Goal: Task Accomplishment & Management: Complete application form

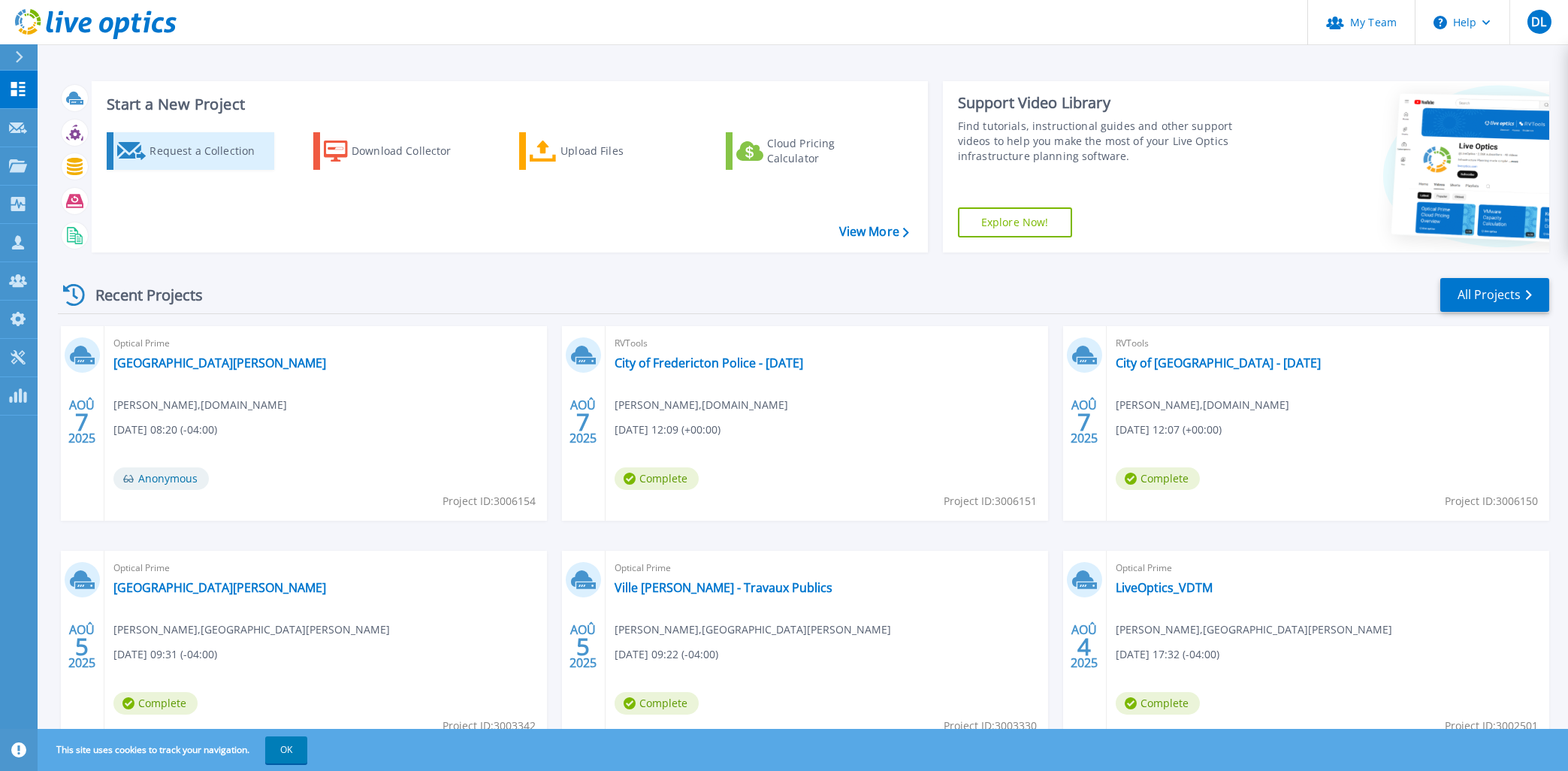
click at [199, 148] on div "Request a Collection" at bounding box center [210, 150] width 121 height 30
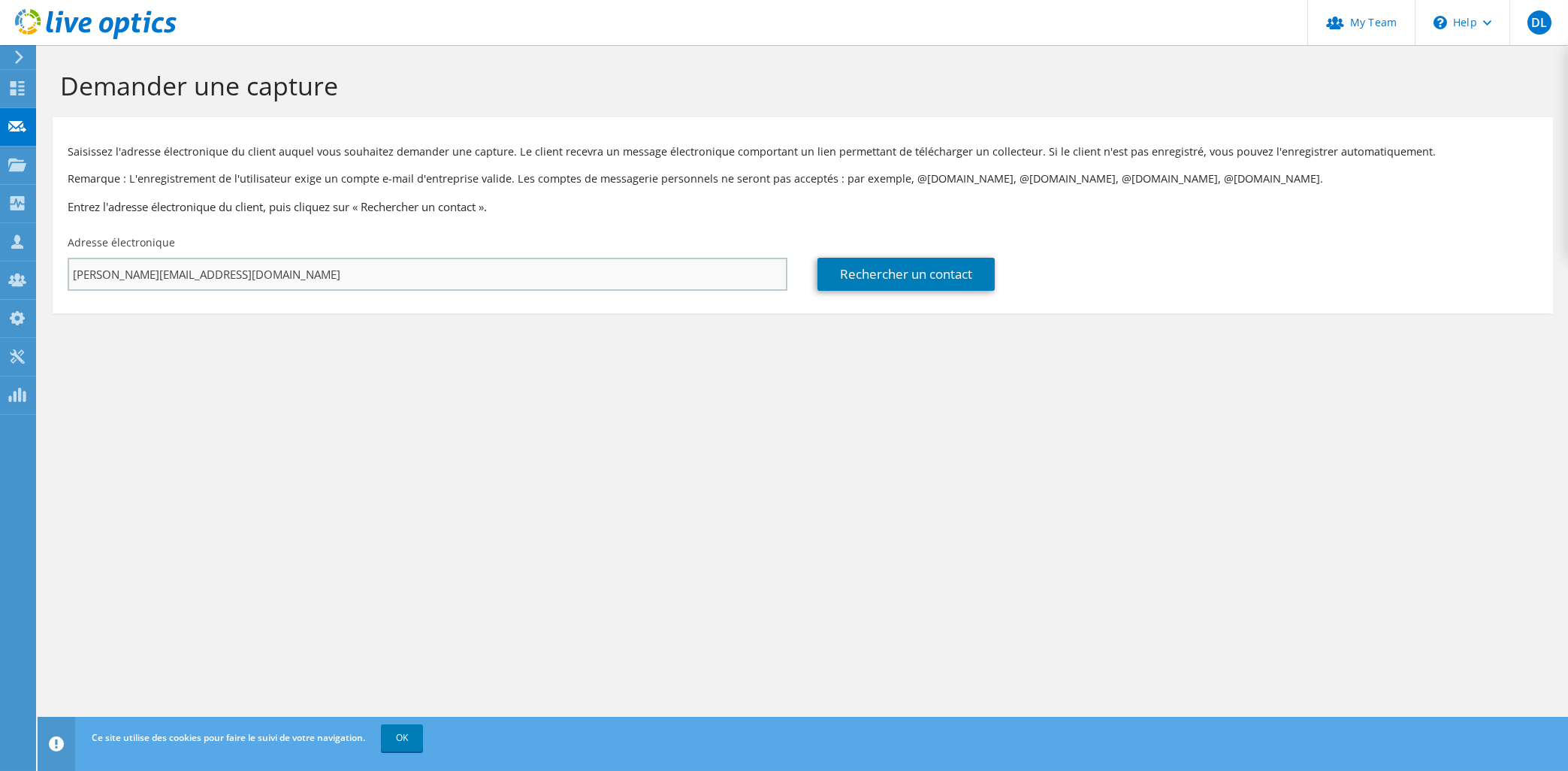
type input "[PERSON_NAME][EMAIL_ADDRESS][DOMAIN_NAME]"
click at [889, 273] on link "Rechercher un contact" at bounding box center [905, 273] width 177 height 33
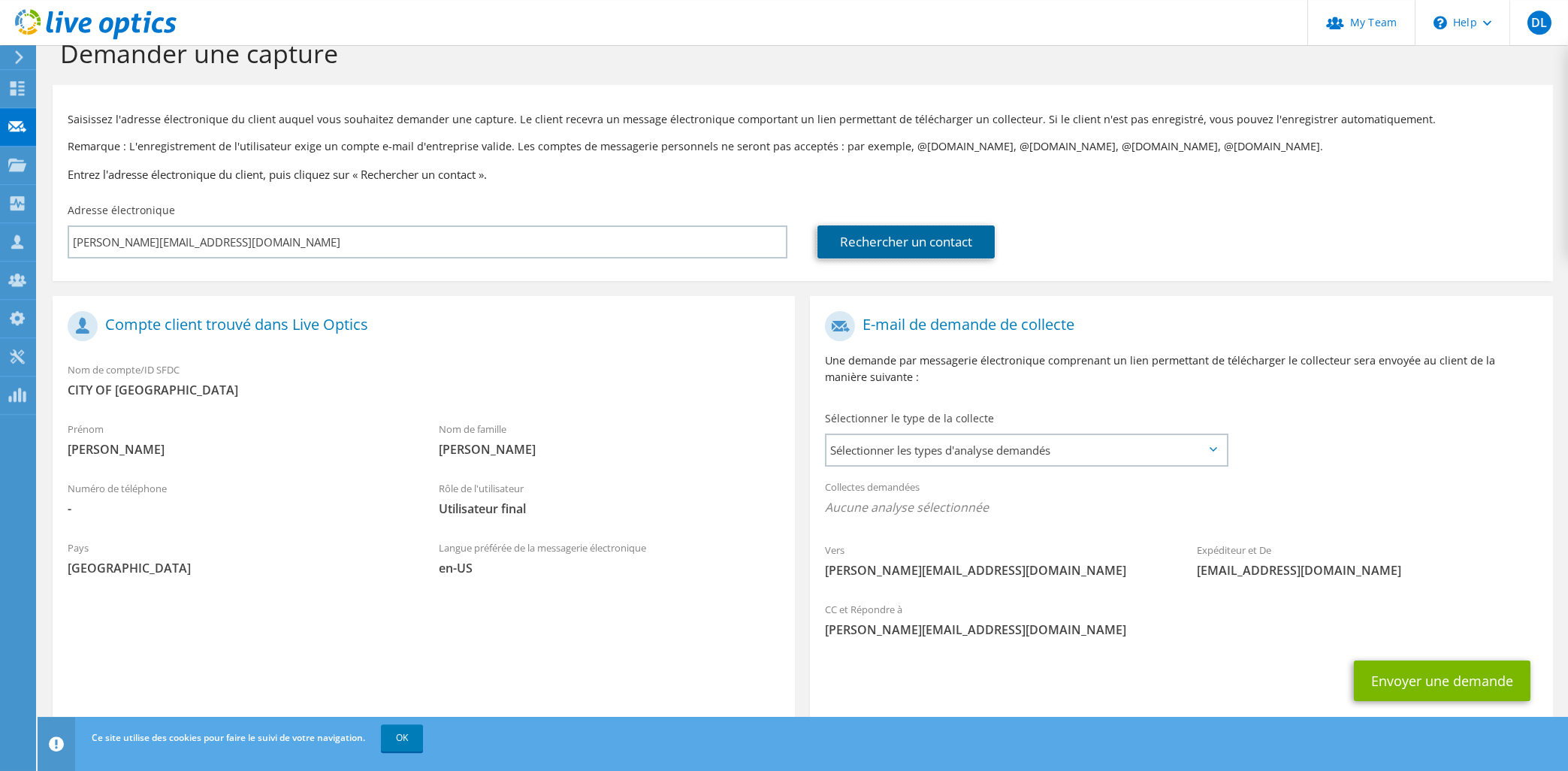
scroll to position [68, 0]
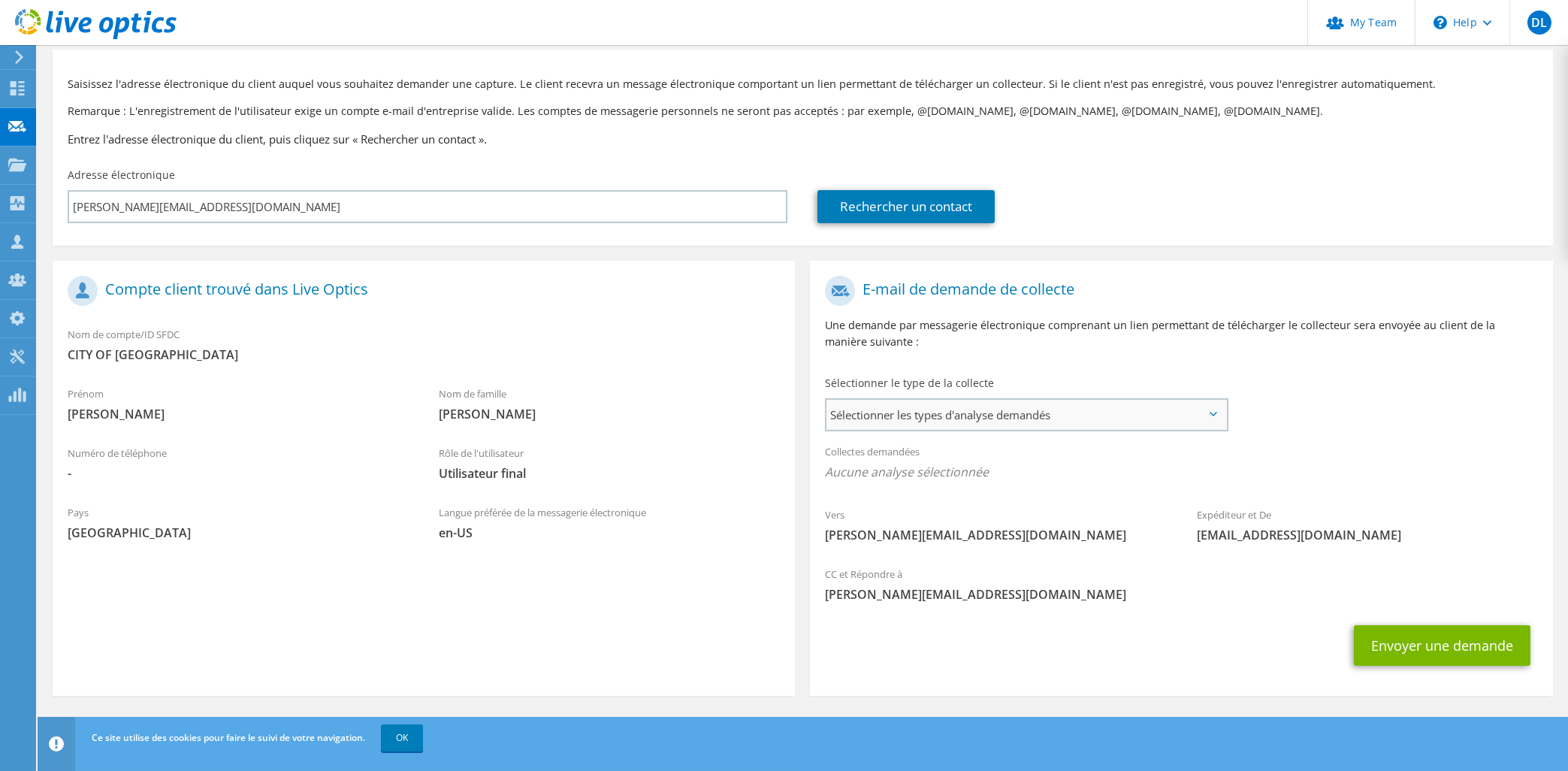
click at [912, 415] on span "Sélectionner les types d'analyse demandés" at bounding box center [1025, 414] width 399 height 30
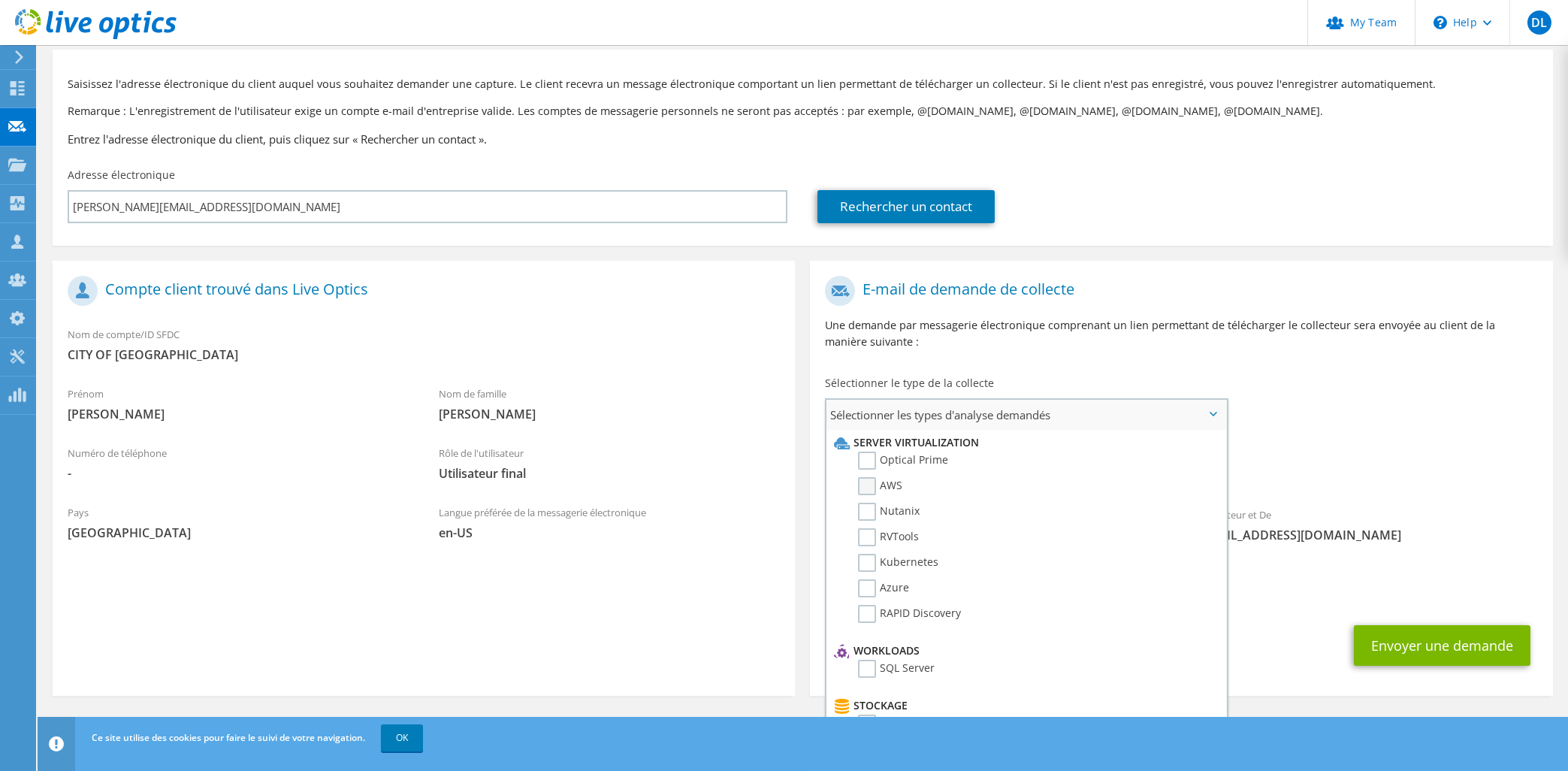
click at [871, 485] on label "AWS" at bounding box center [879, 486] width 44 height 18
click at [0, 0] on input "AWS" at bounding box center [0, 0] width 0 height 0
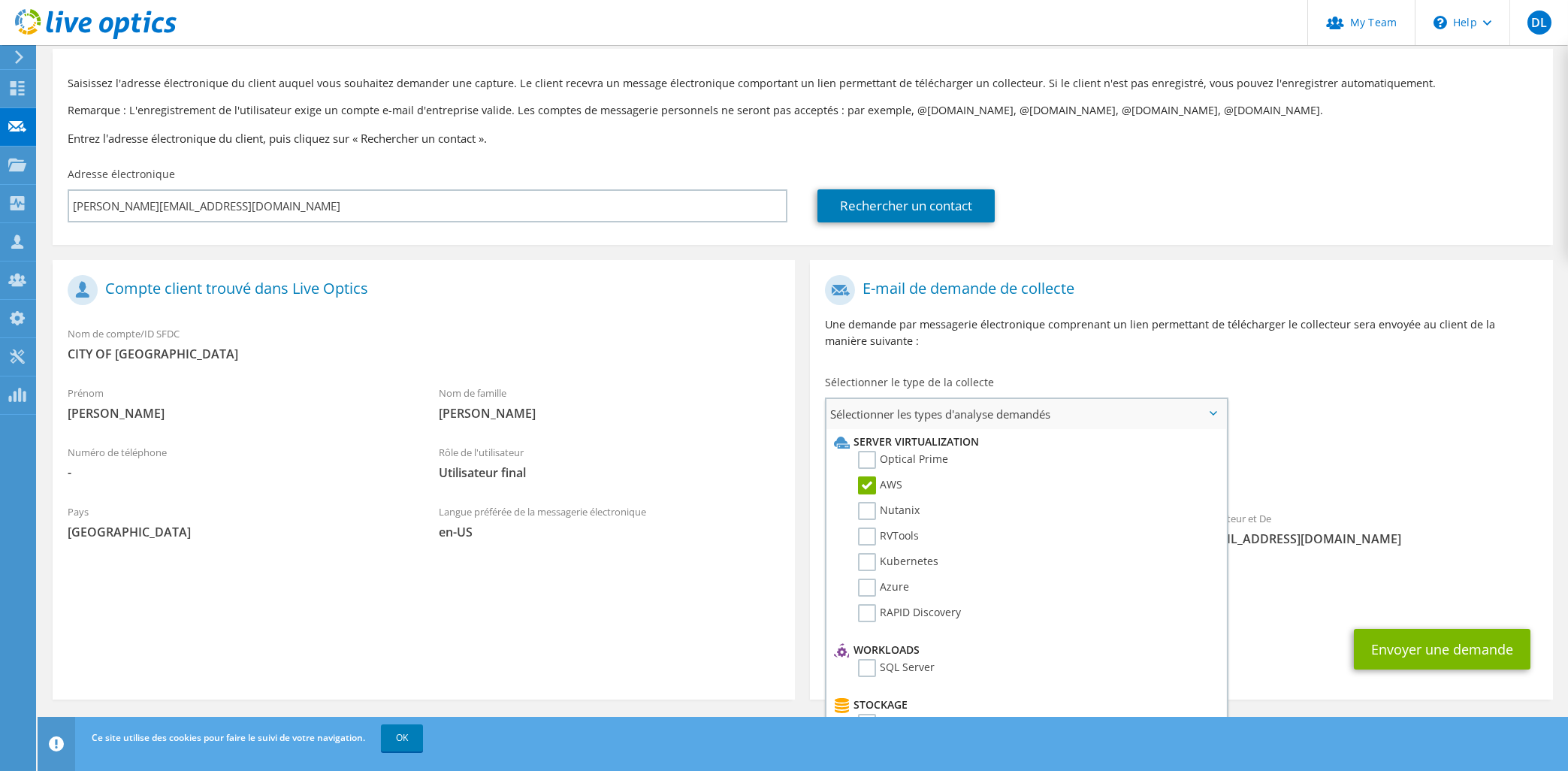
click at [871, 485] on label "AWS" at bounding box center [879, 485] width 44 height 18
click at [0, 0] on input "AWS" at bounding box center [0, 0] width 0 height 0
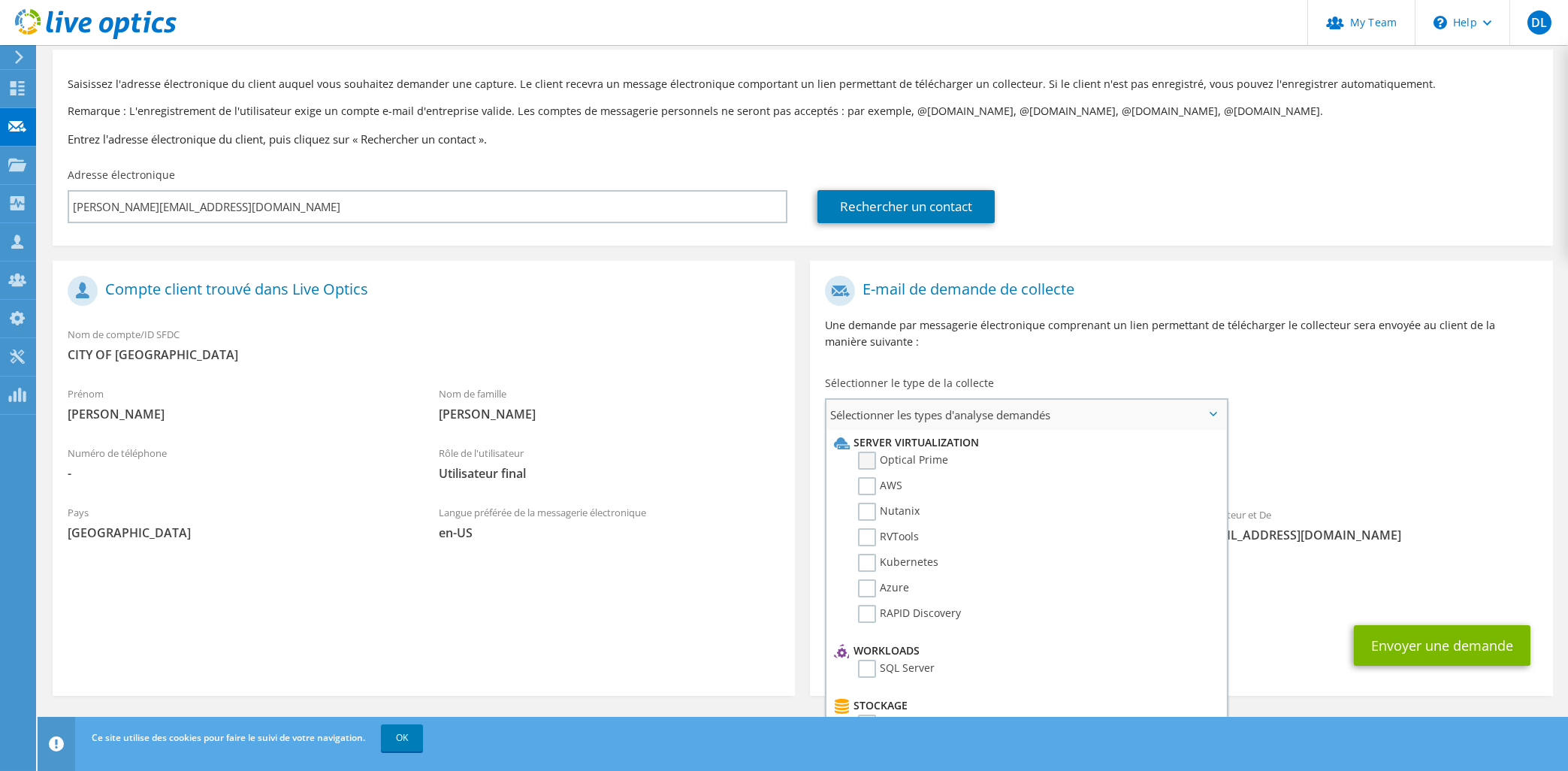
click at [869, 459] on label "Optical Prime" at bounding box center [902, 460] width 90 height 18
click at [0, 0] on input "Optical Prime" at bounding box center [0, 0] width 0 height 0
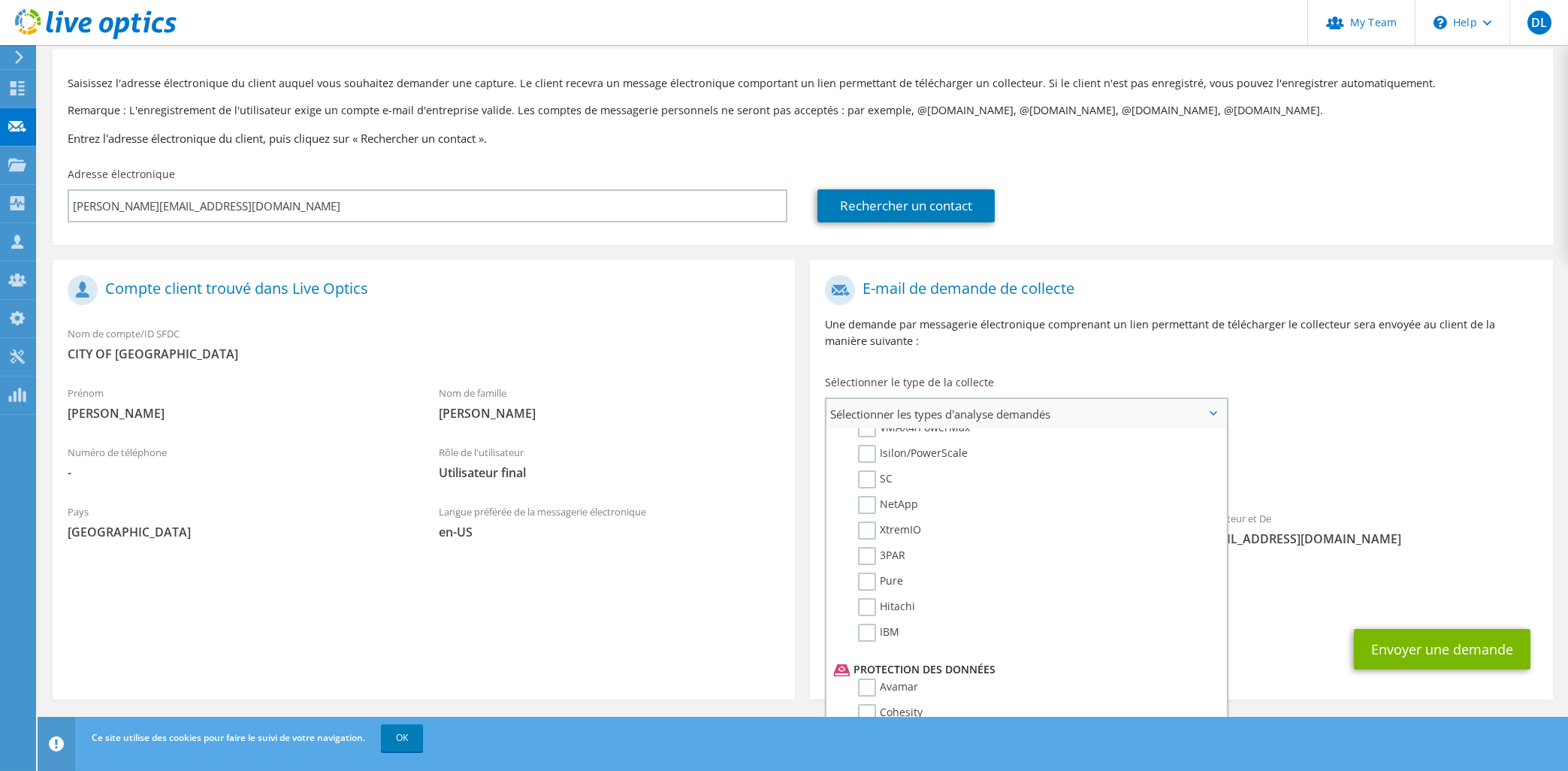
scroll to position [0, 0]
click at [1432, 383] on div "Vers mike.conrad@fredericton.ca Expéditeur et De liveoptics@liveoptics.com" at bounding box center [1180, 415] width 742 height 294
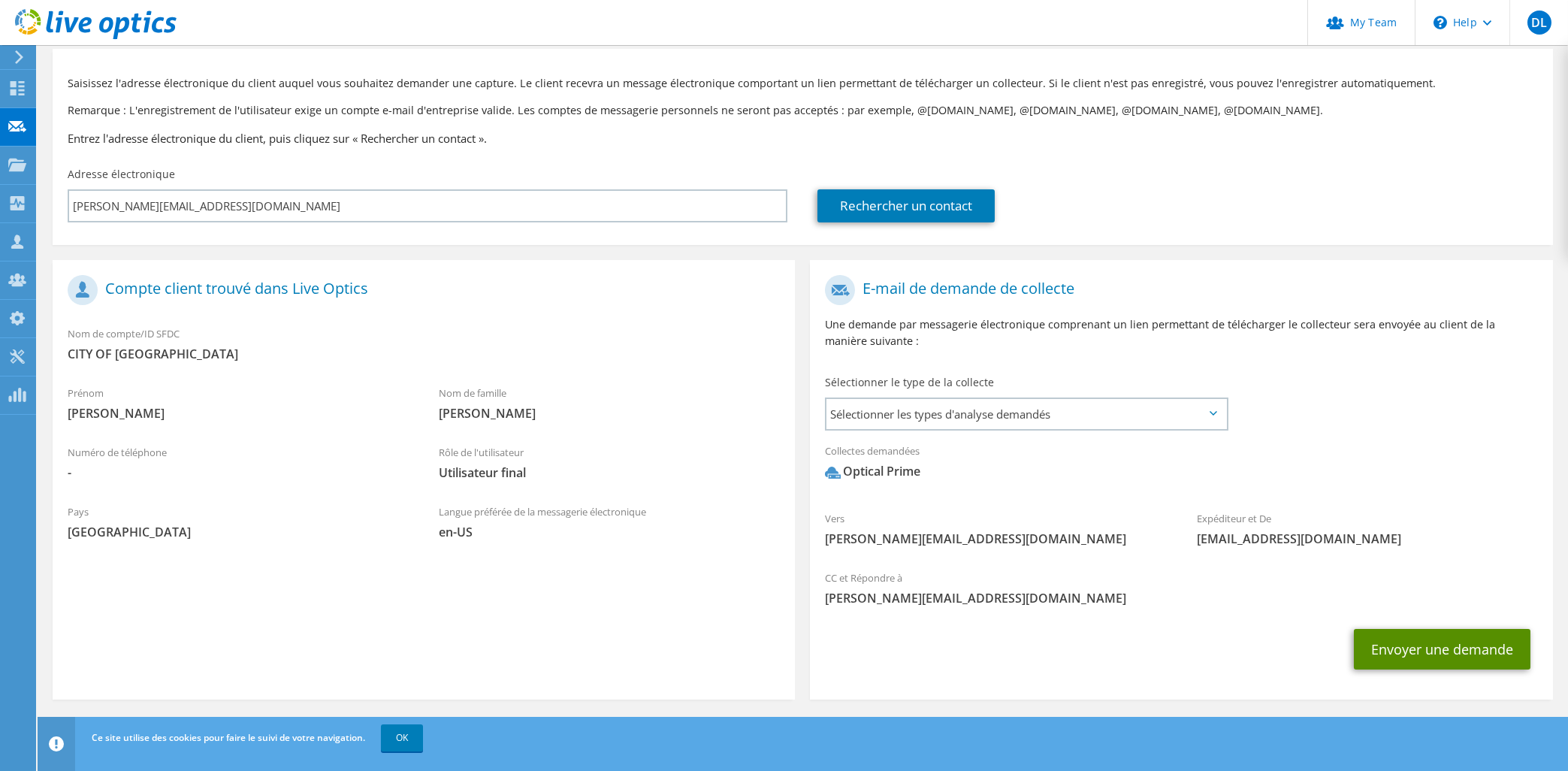
click at [1451, 650] on button "Envoyer une demande" at bounding box center [1442, 649] width 176 height 40
